Goal: Transaction & Acquisition: Purchase product/service

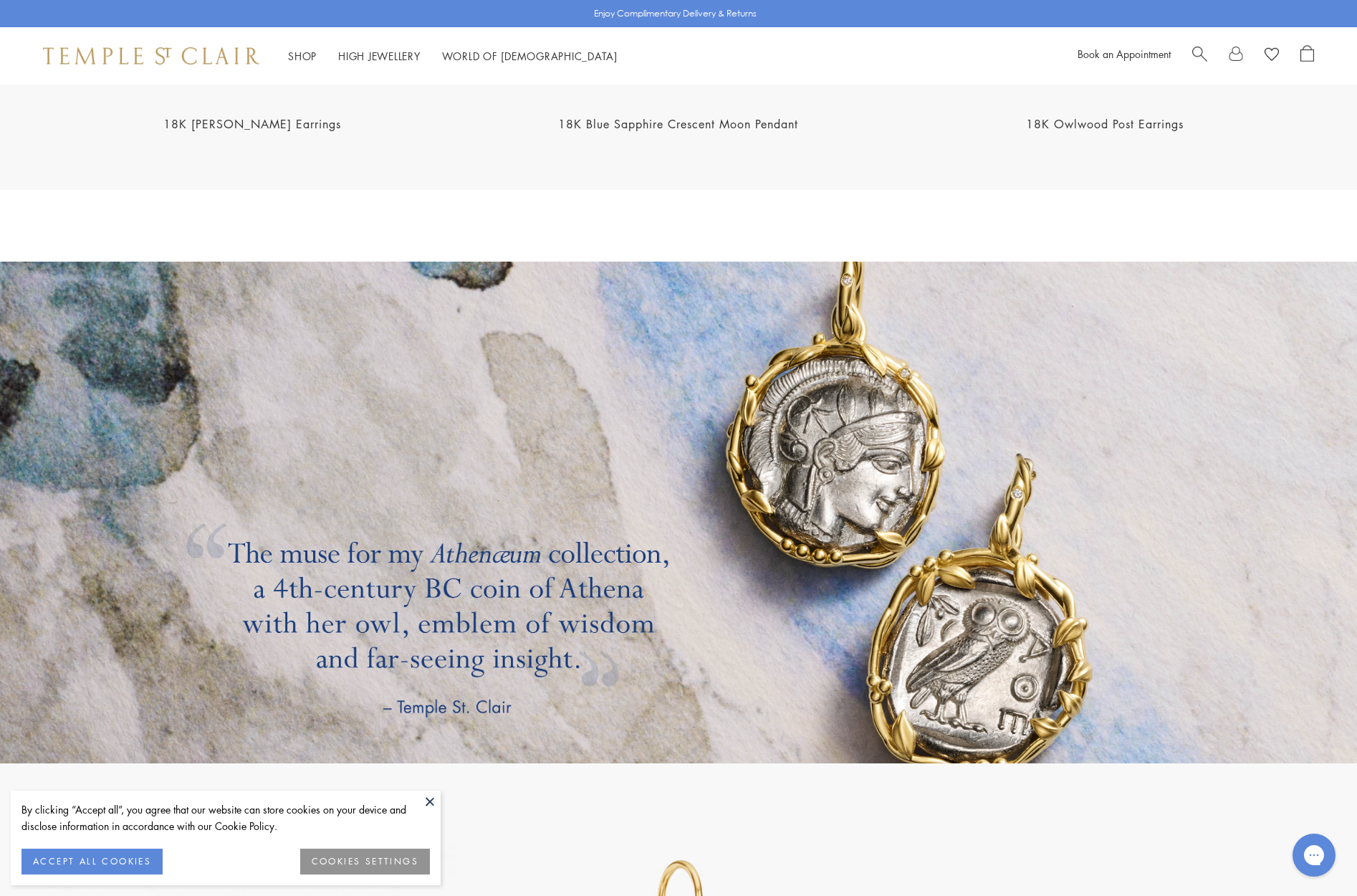
scroll to position [2615, 0]
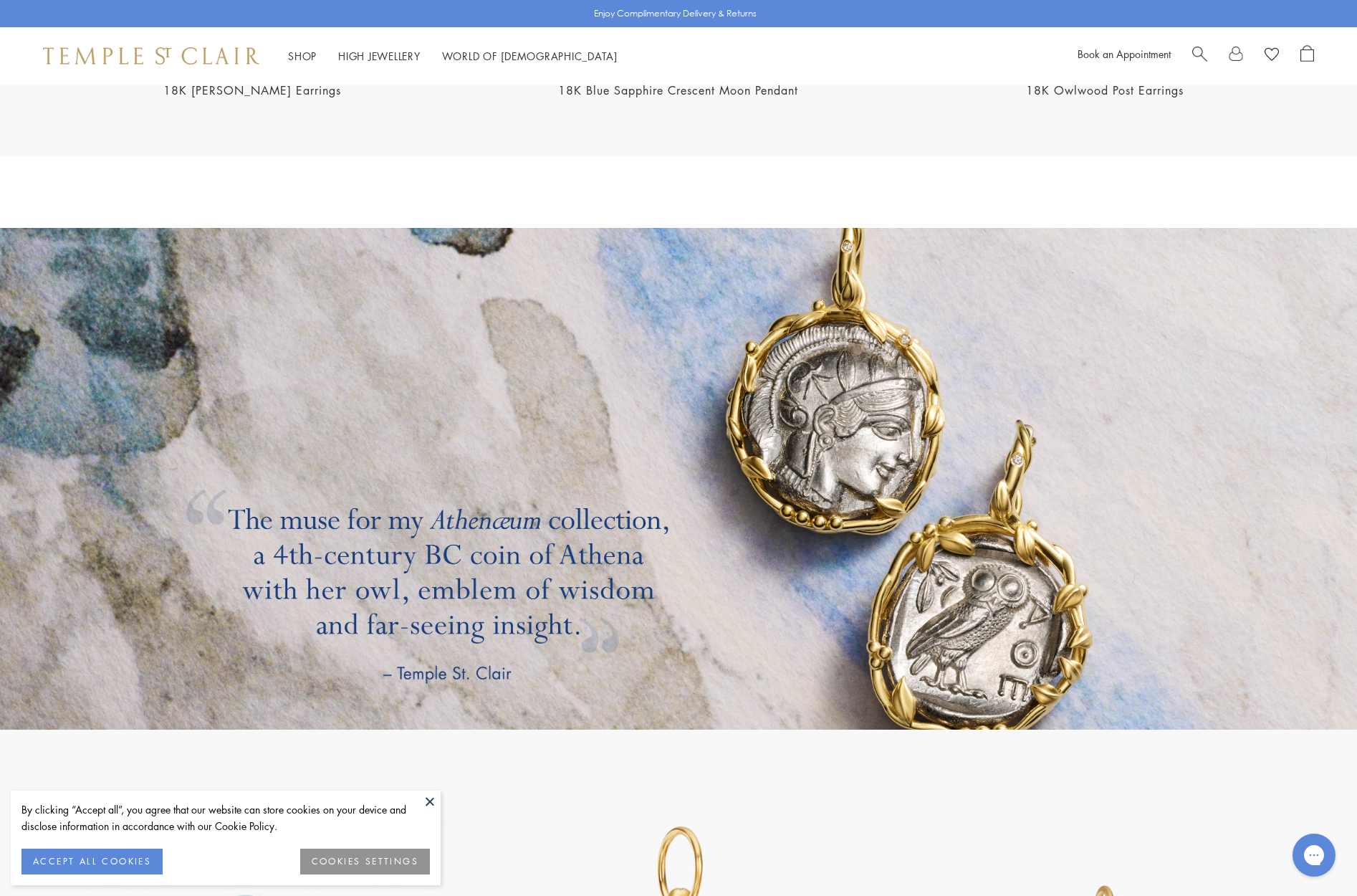
click at [886, 389] on link at bounding box center [678, 478] width 1357 height 501
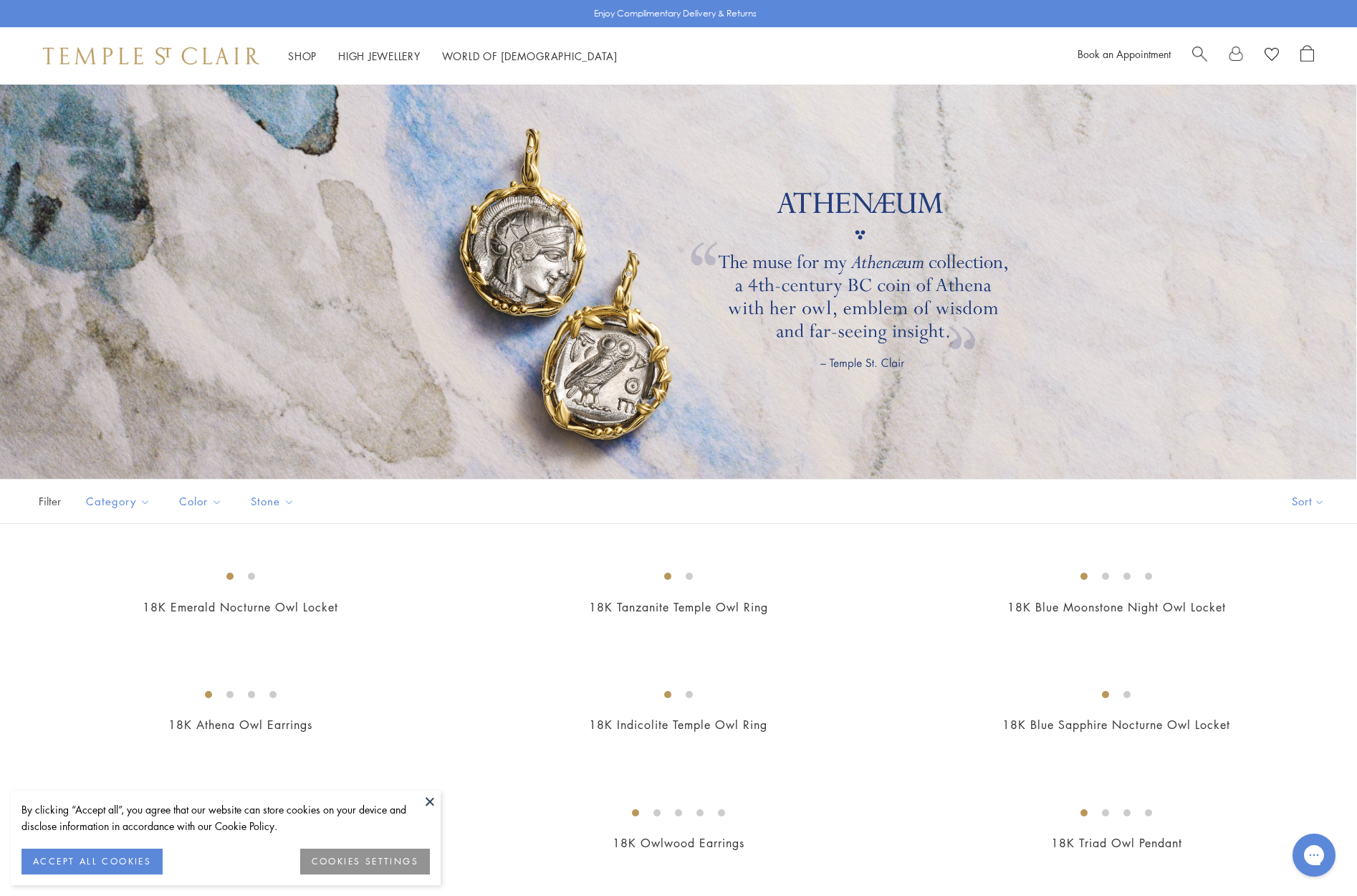
click at [603, 401] on div at bounding box center [678, 281] width 1357 height 394
click at [518, 244] on div at bounding box center [678, 281] width 1357 height 394
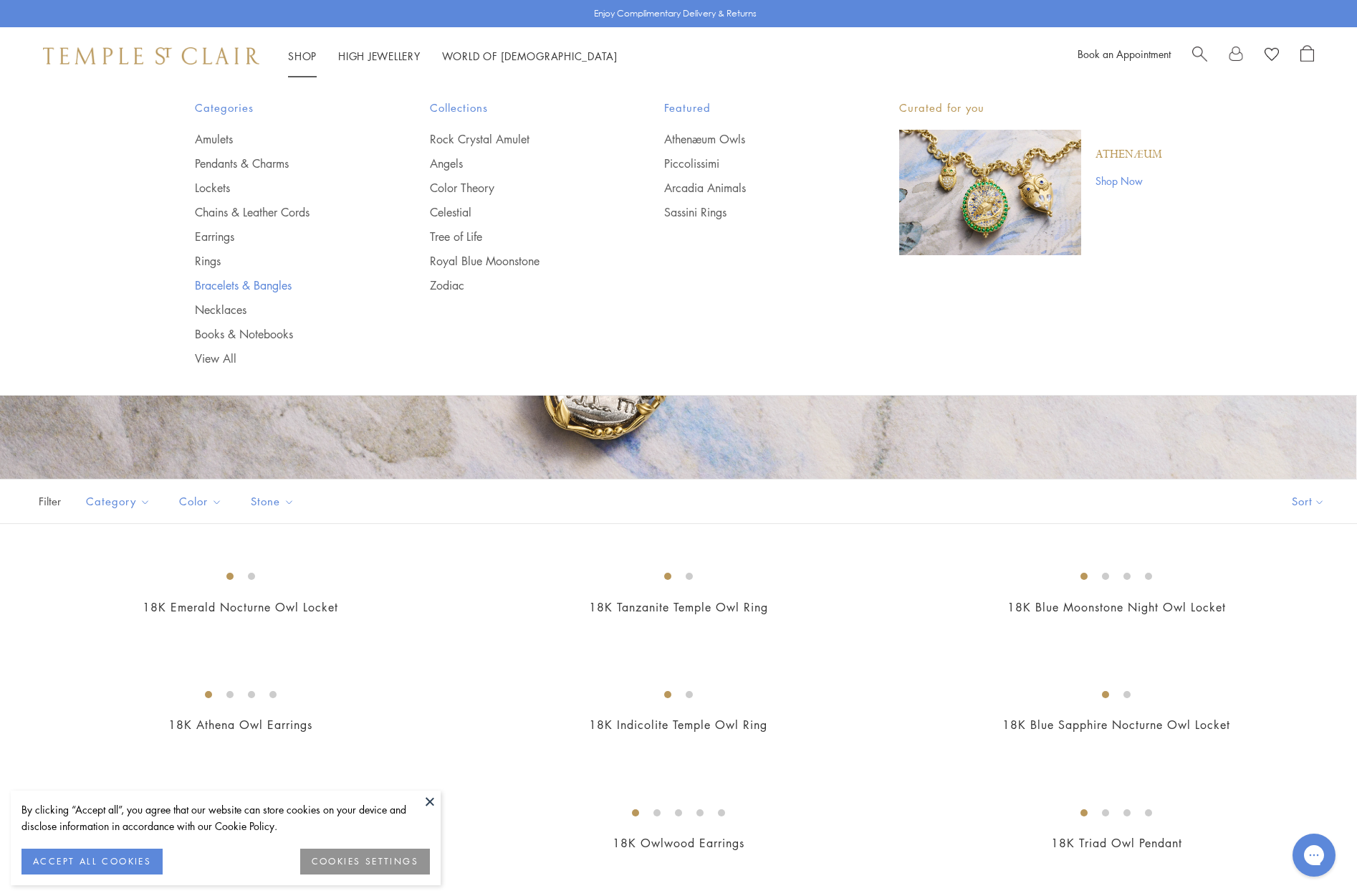
click at [241, 284] on link "Bracelets & Bangles" at bounding box center [284, 285] width 178 height 15
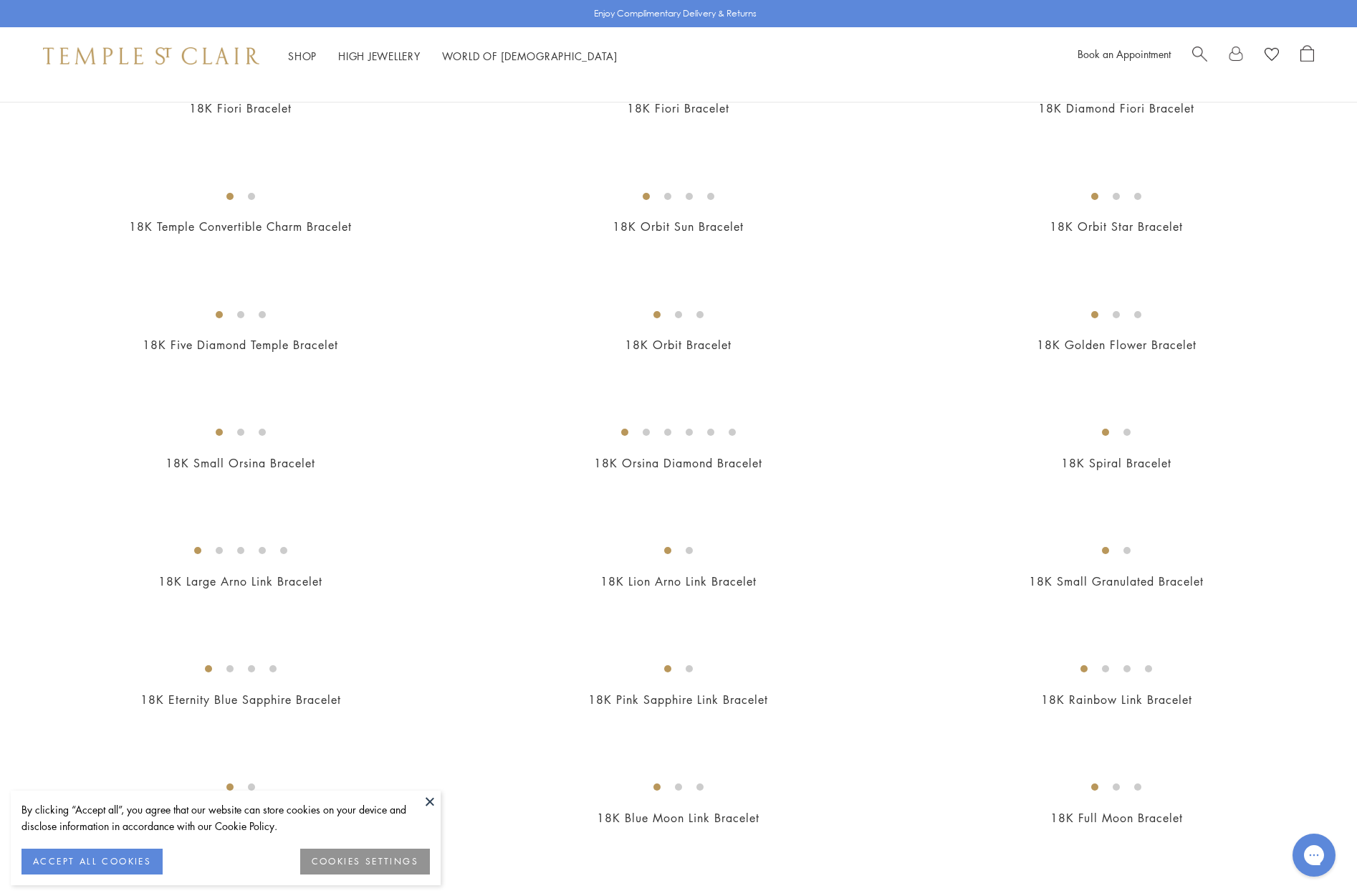
scroll to position [447, 0]
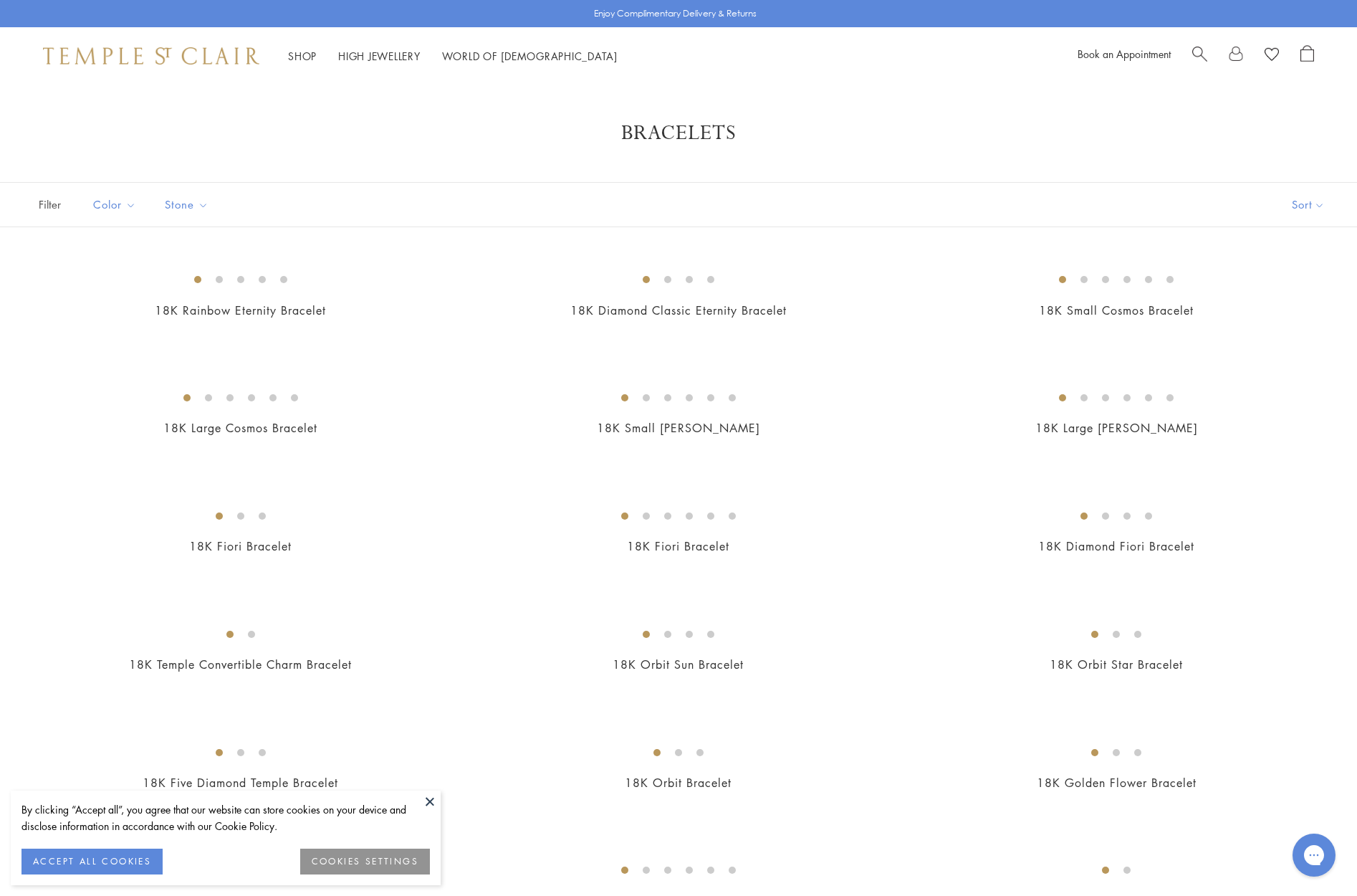
scroll to position [0, 0]
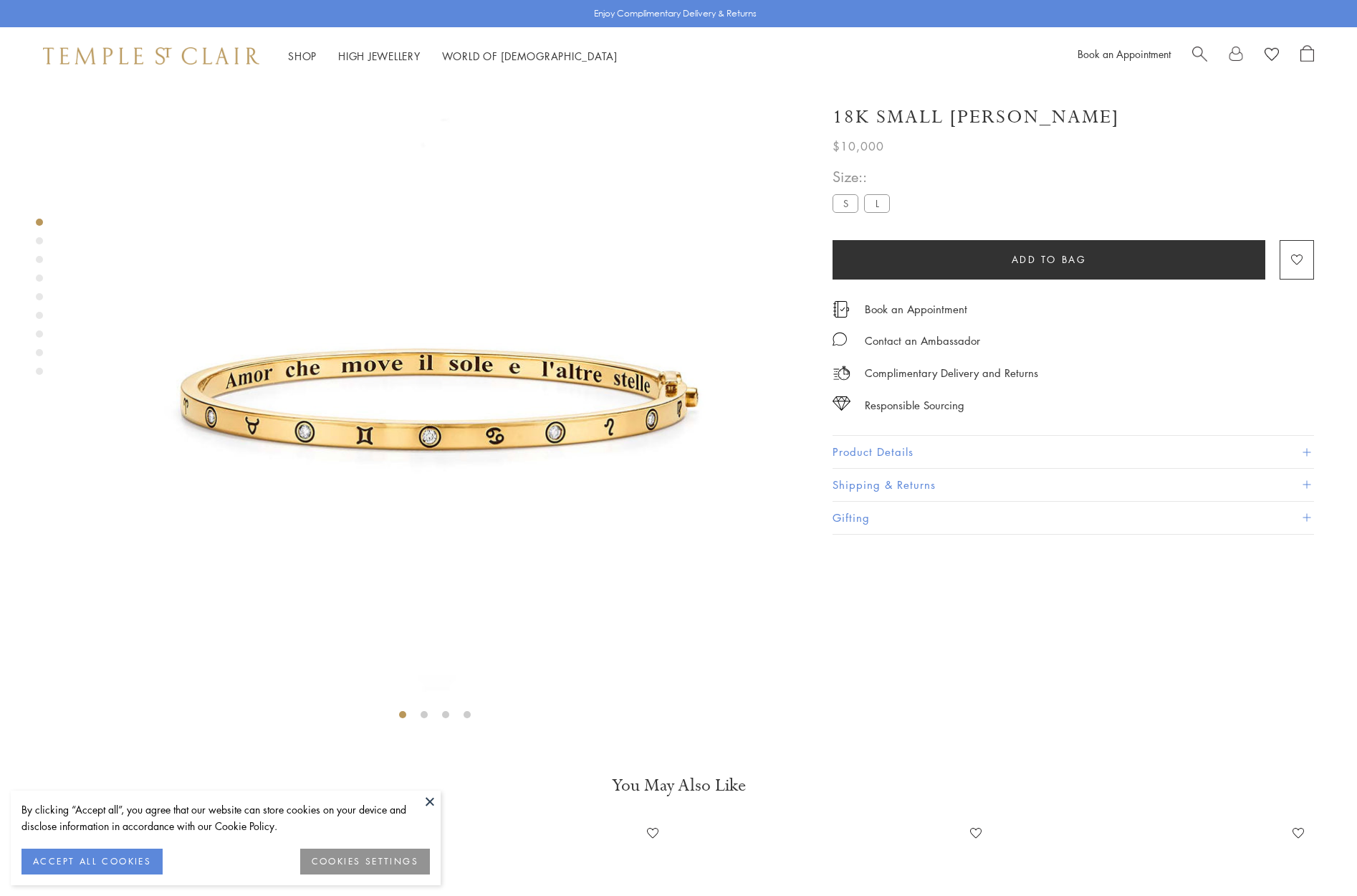
scroll to position [85, 0]
click at [847, 452] on button "Product Details" at bounding box center [1073, 452] width 482 height 32
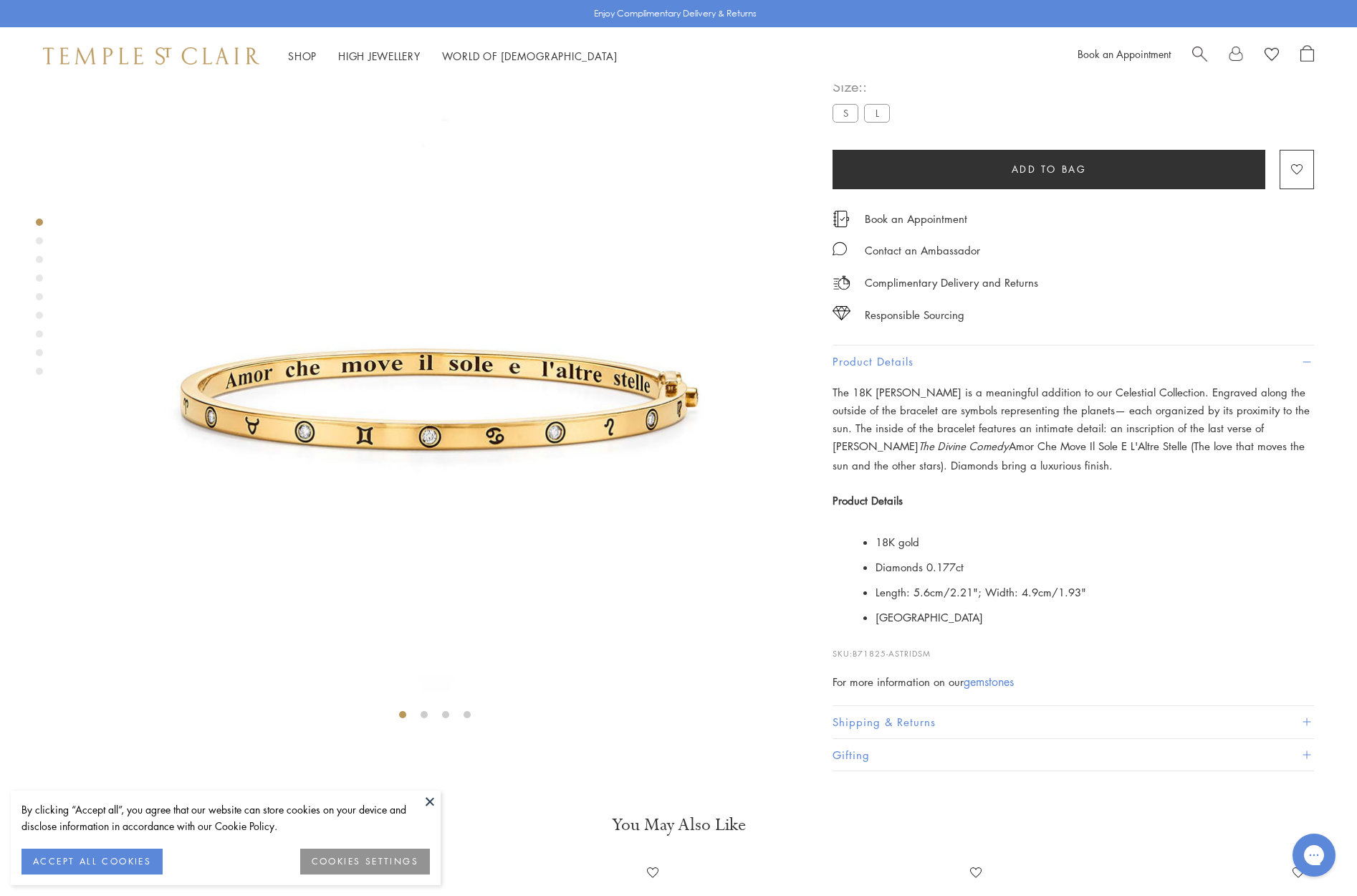
scroll to position [0, 0]
click at [886, 122] on label "L" at bounding box center [877, 113] width 26 height 18
